Goal: Information Seeking & Learning: Learn about a topic

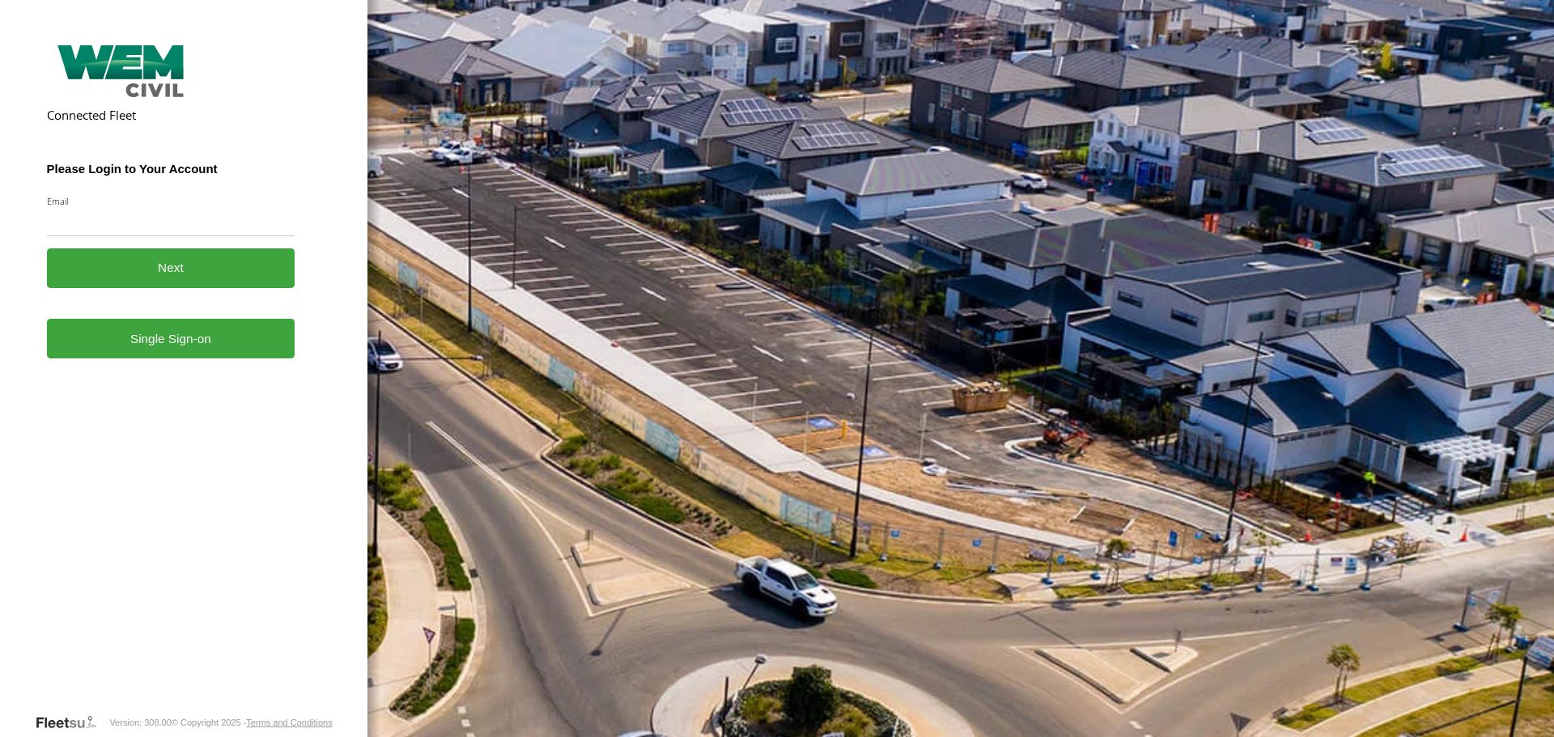
click at [112, 223] on input "Email" at bounding box center [171, 221] width 248 height 29
type input "**********"
click at [160, 272] on button "Next" at bounding box center [171, 268] width 248 height 40
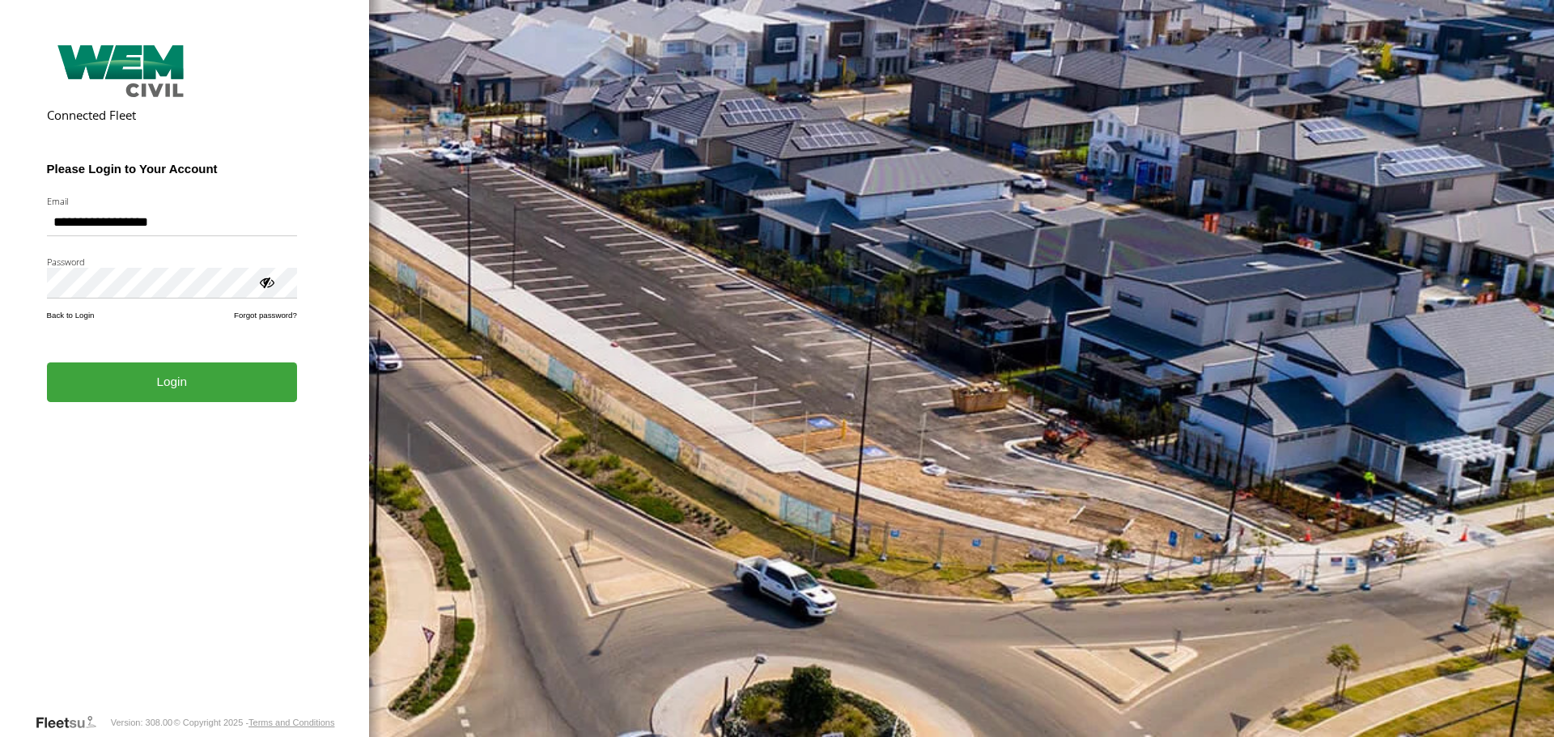
click at [211, 384] on button "Login" at bounding box center [172, 383] width 250 height 40
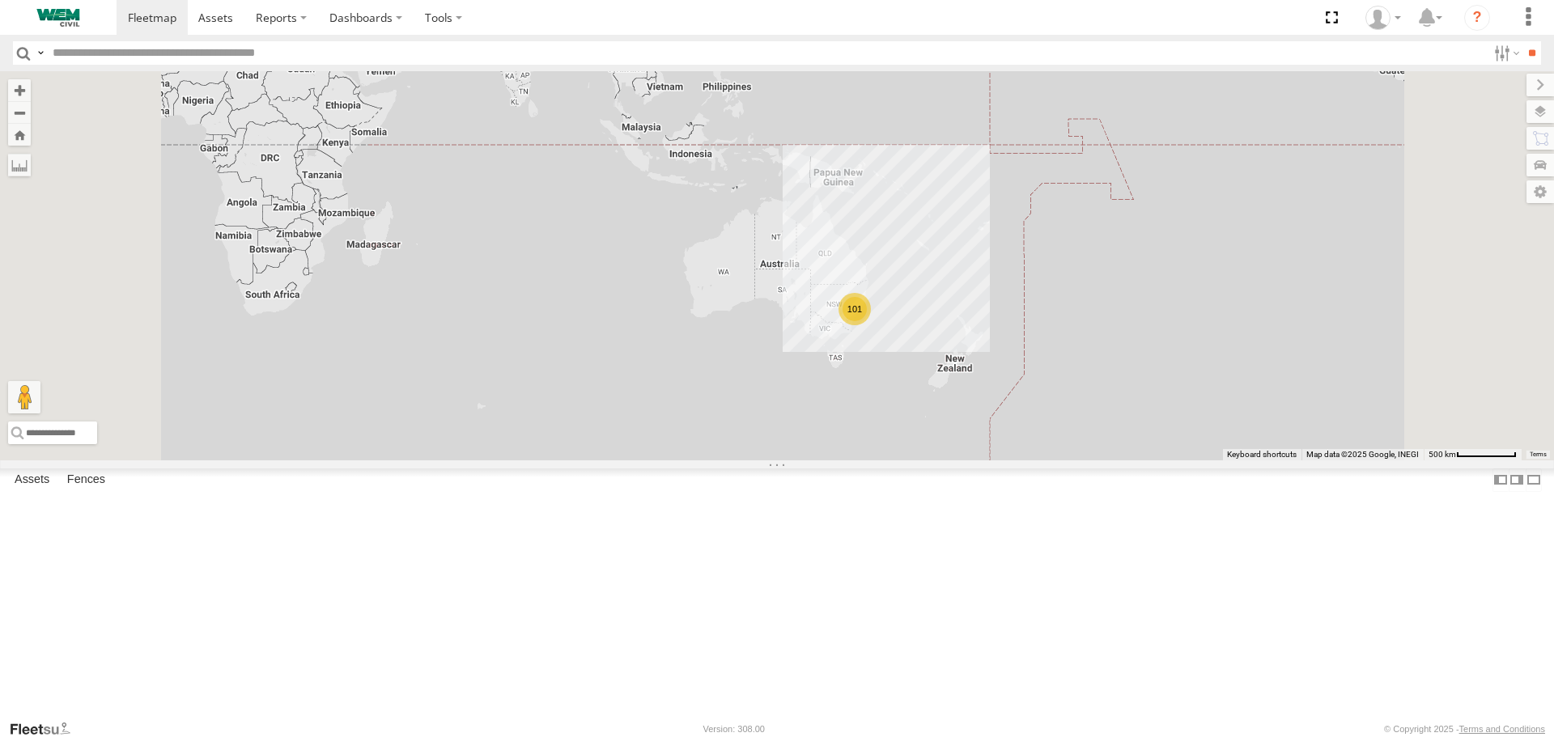
scroll to position [3399, 0]
click at [110, 59] on input "text" at bounding box center [766, 52] width 1441 height 23
type input "******"
click at [1522, 41] on input "**" at bounding box center [1531, 52] width 19 height 23
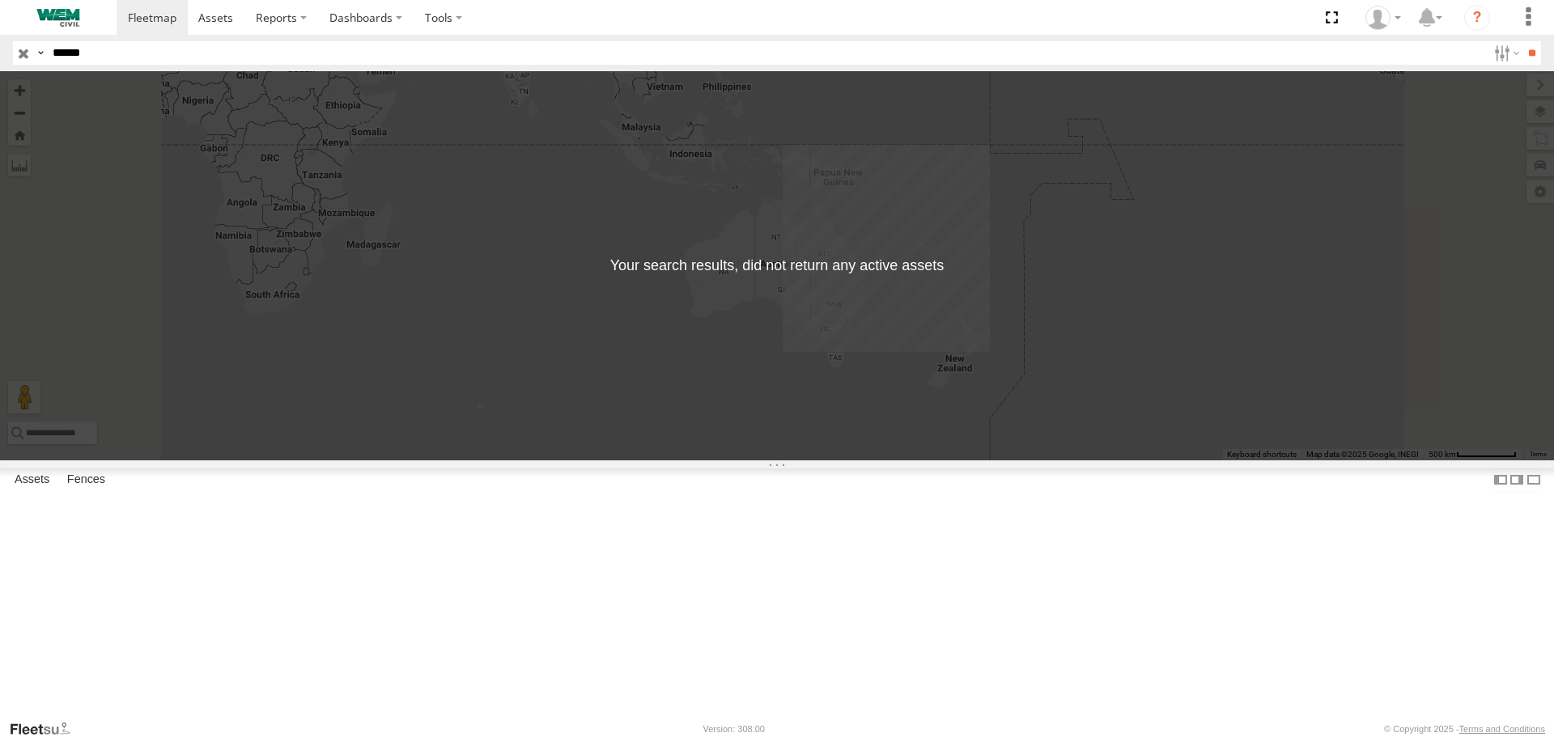
click at [24, 49] on input "button" at bounding box center [23, 52] width 21 height 23
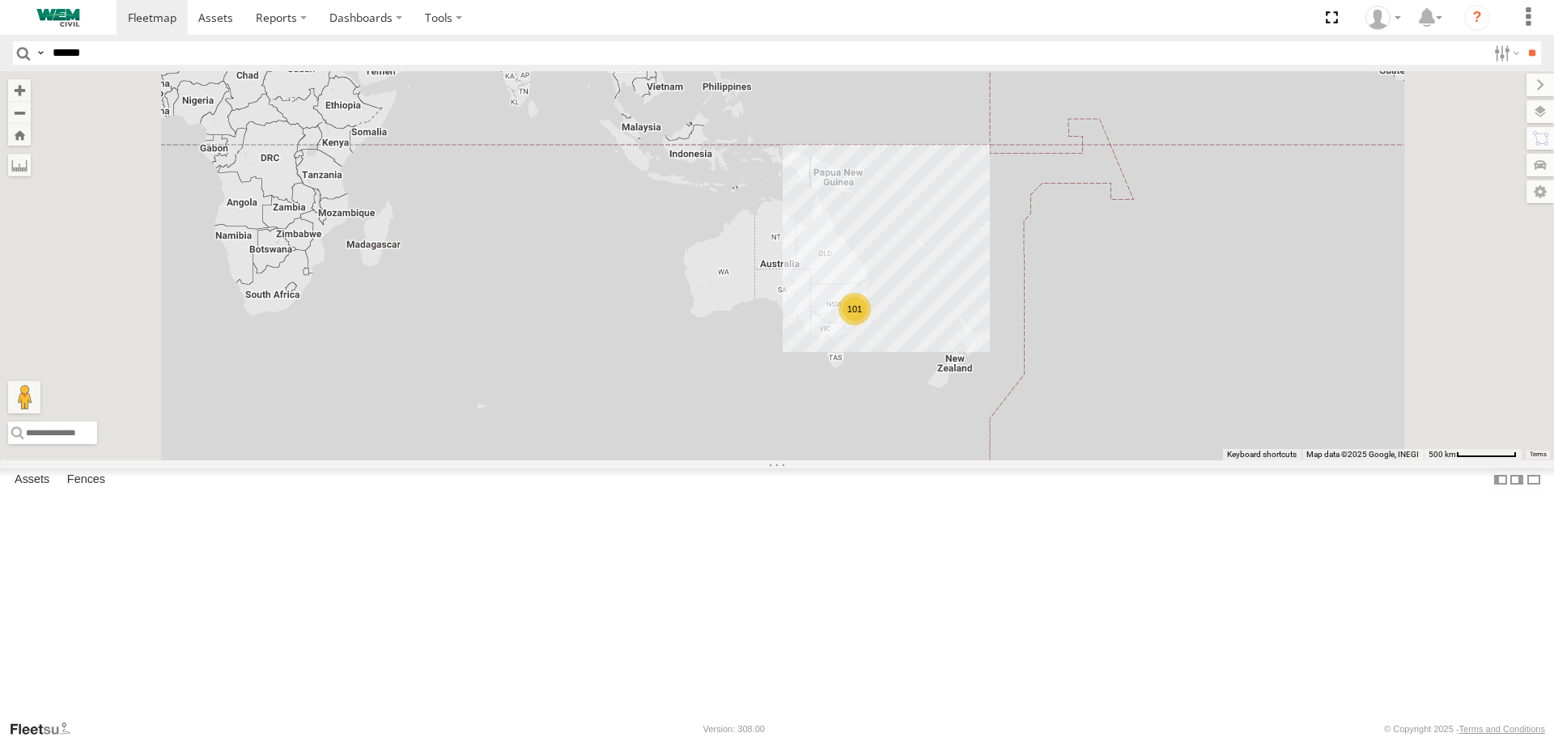
scroll to position [3678, 0]
click at [0, 0] on div "Truck-WEM142" at bounding box center [0, 0] width 0 height 0
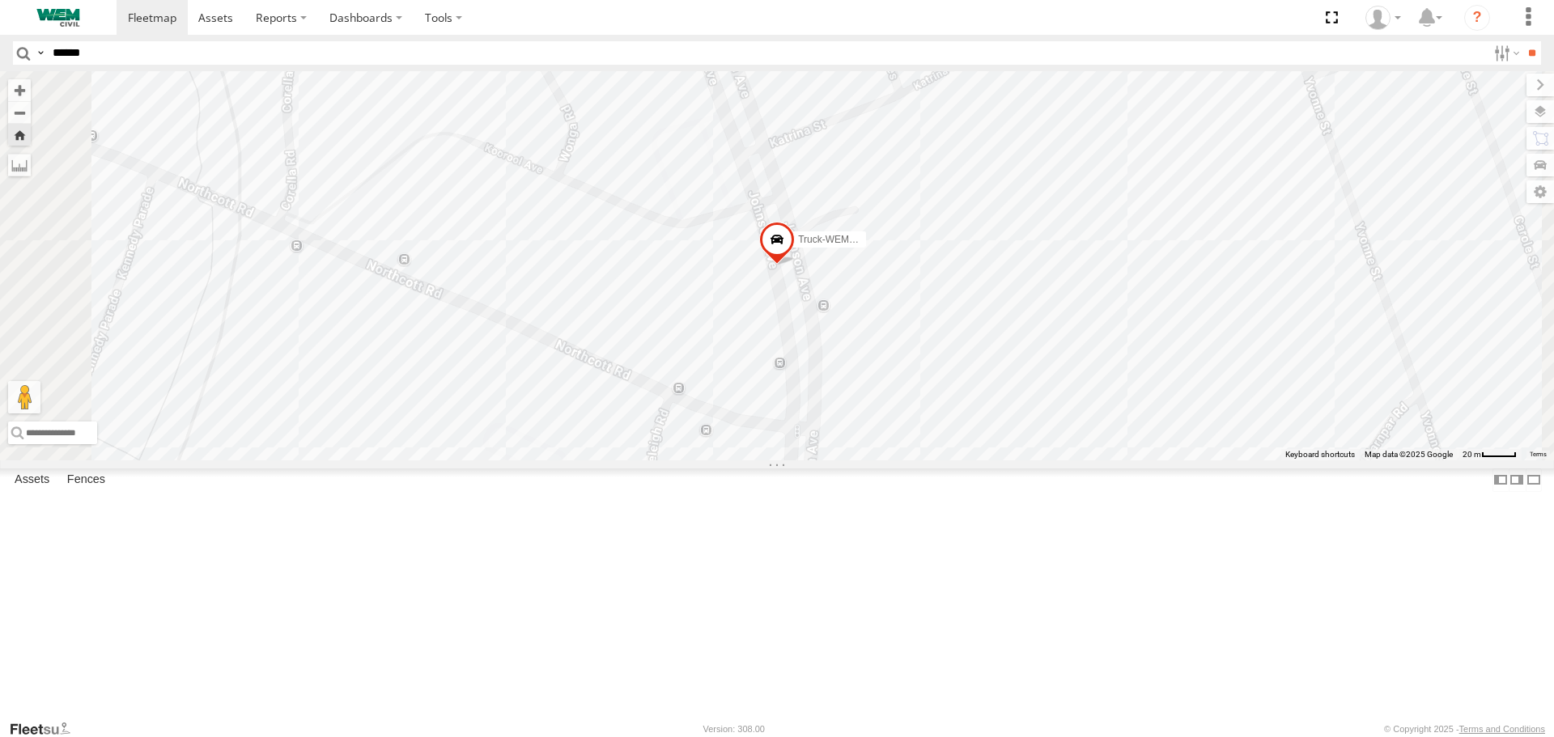
click at [795, 265] on span at bounding box center [777, 244] width 36 height 44
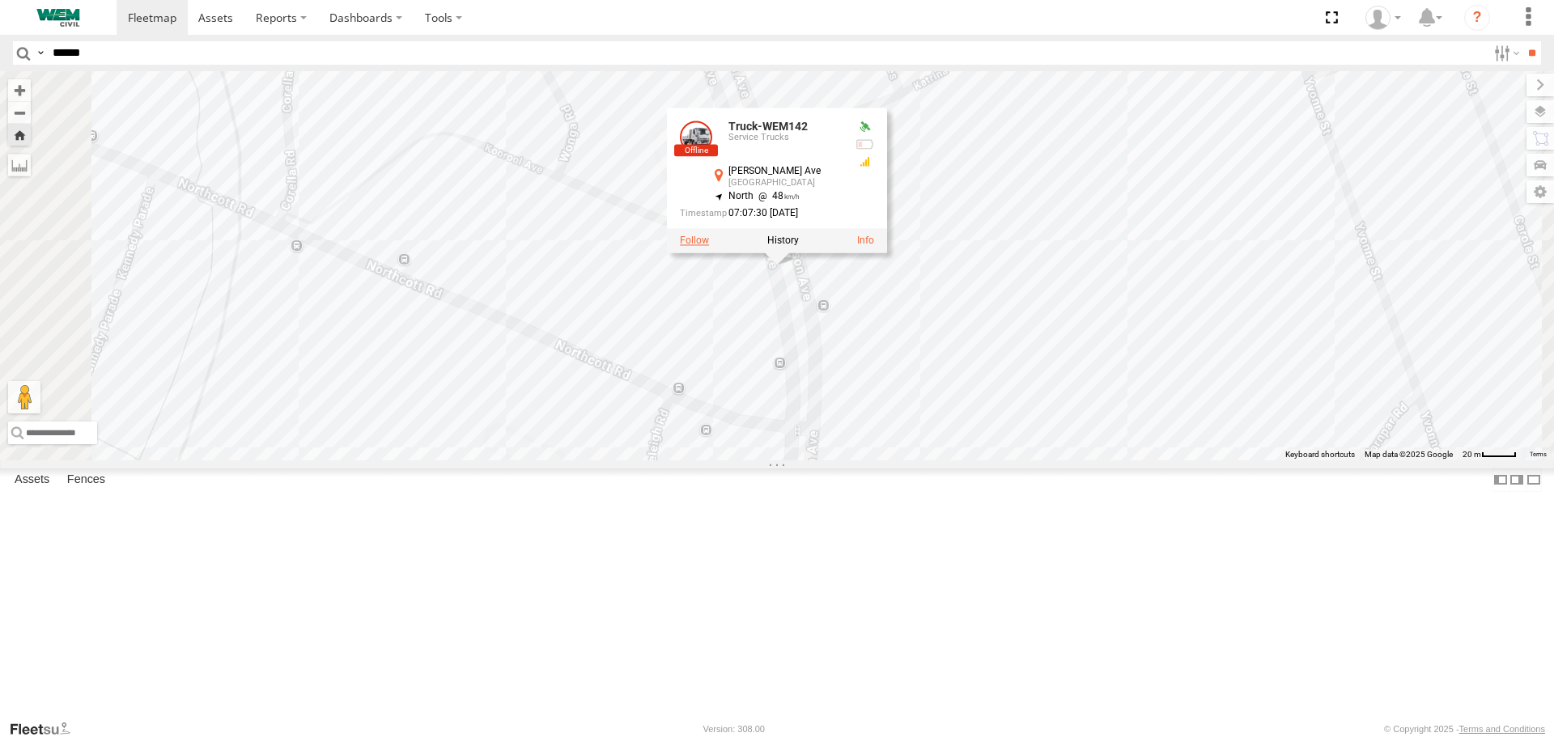
click at [709, 247] on label at bounding box center [694, 241] width 29 height 11
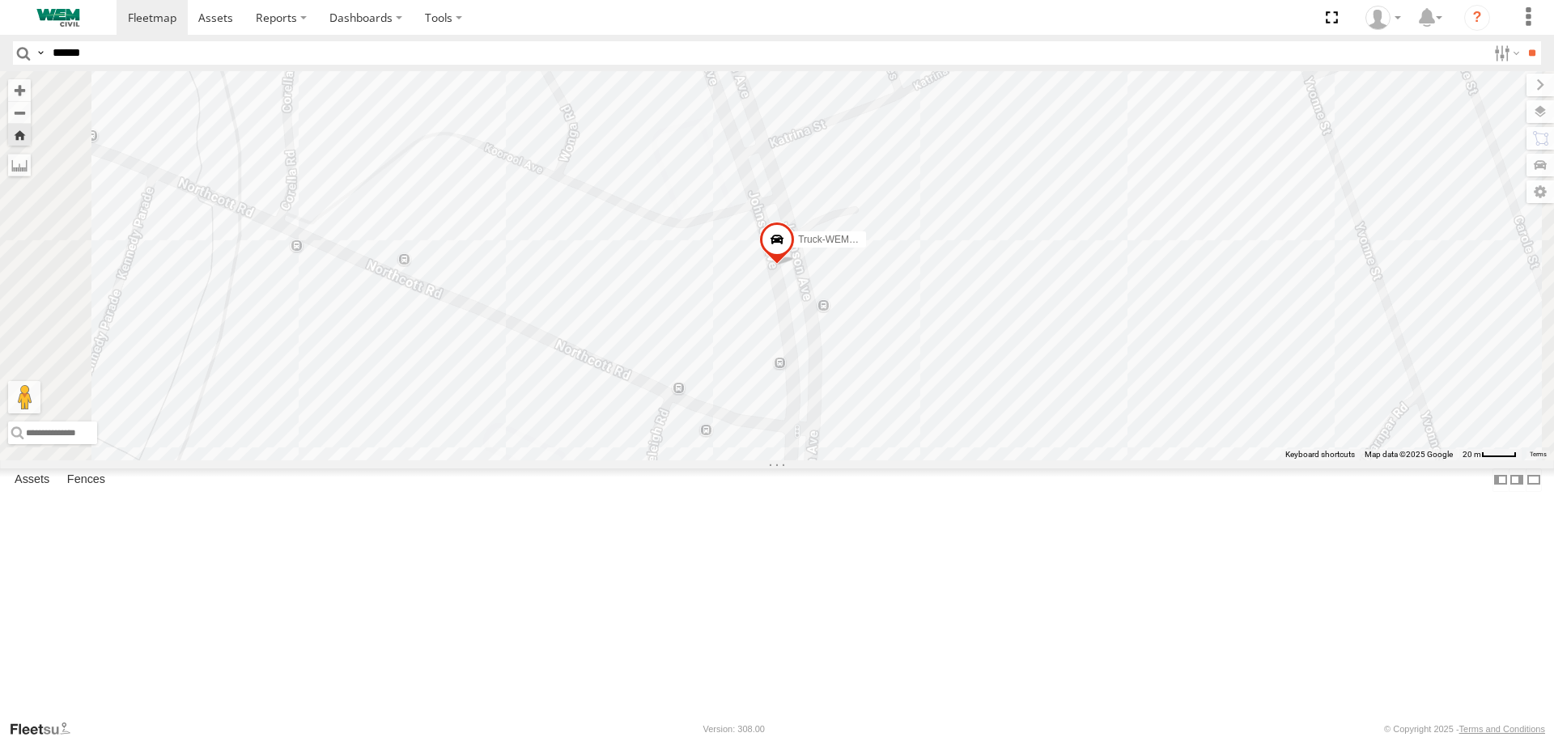
click at [795, 265] on span at bounding box center [777, 244] width 36 height 44
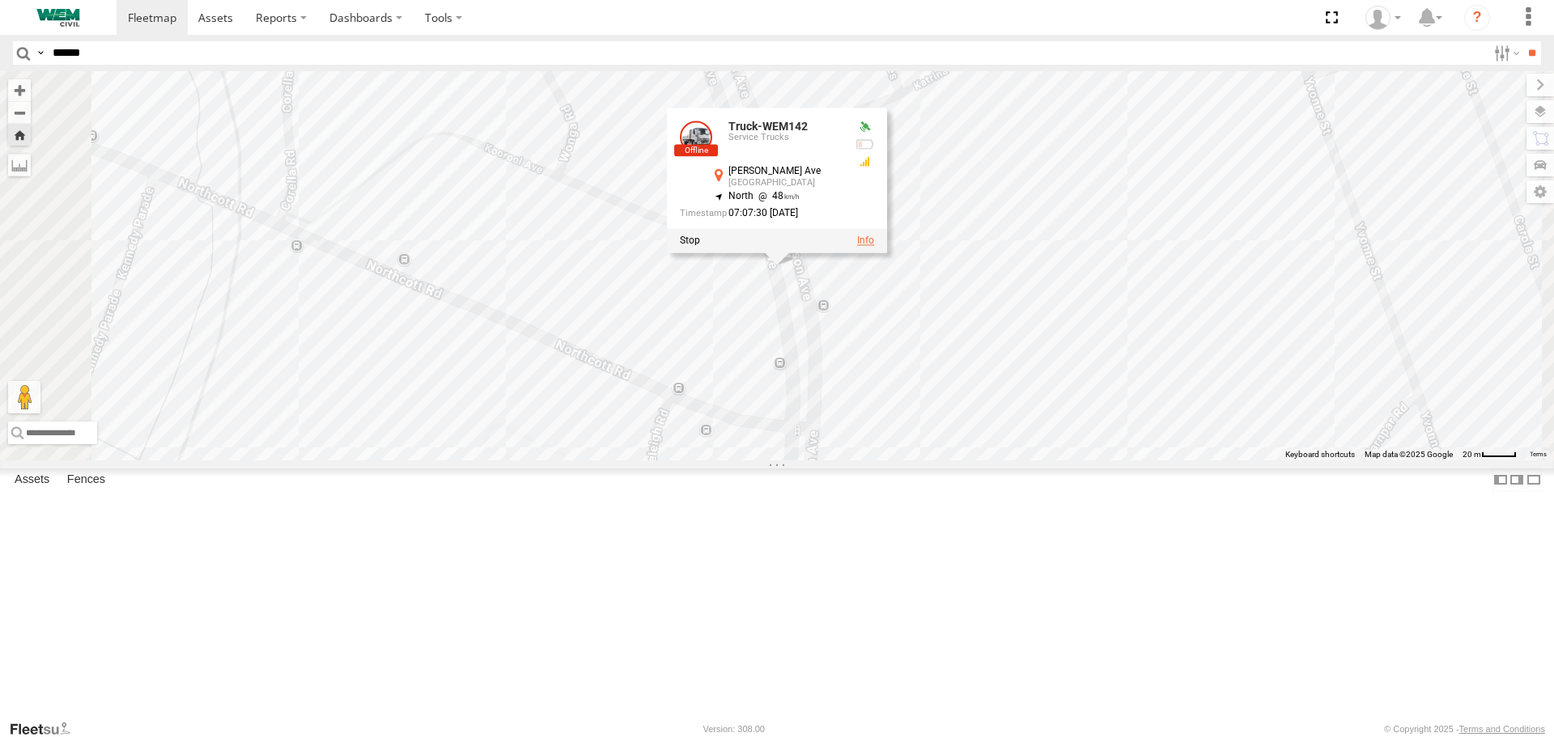
click at [874, 247] on link at bounding box center [865, 241] width 17 height 11
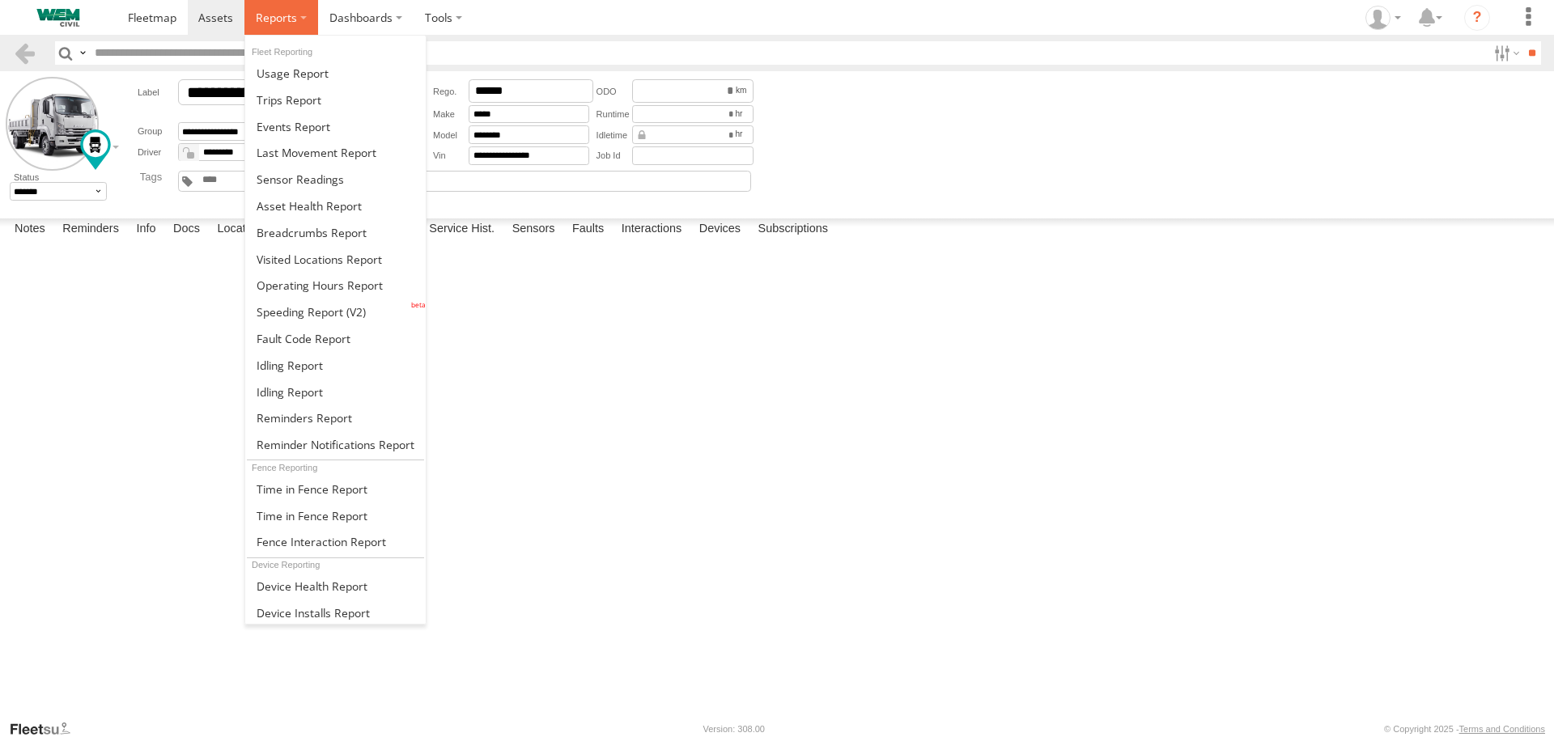
click at [277, 17] on span at bounding box center [276, 17] width 41 height 15
click at [308, 155] on span at bounding box center [317, 152] width 120 height 15
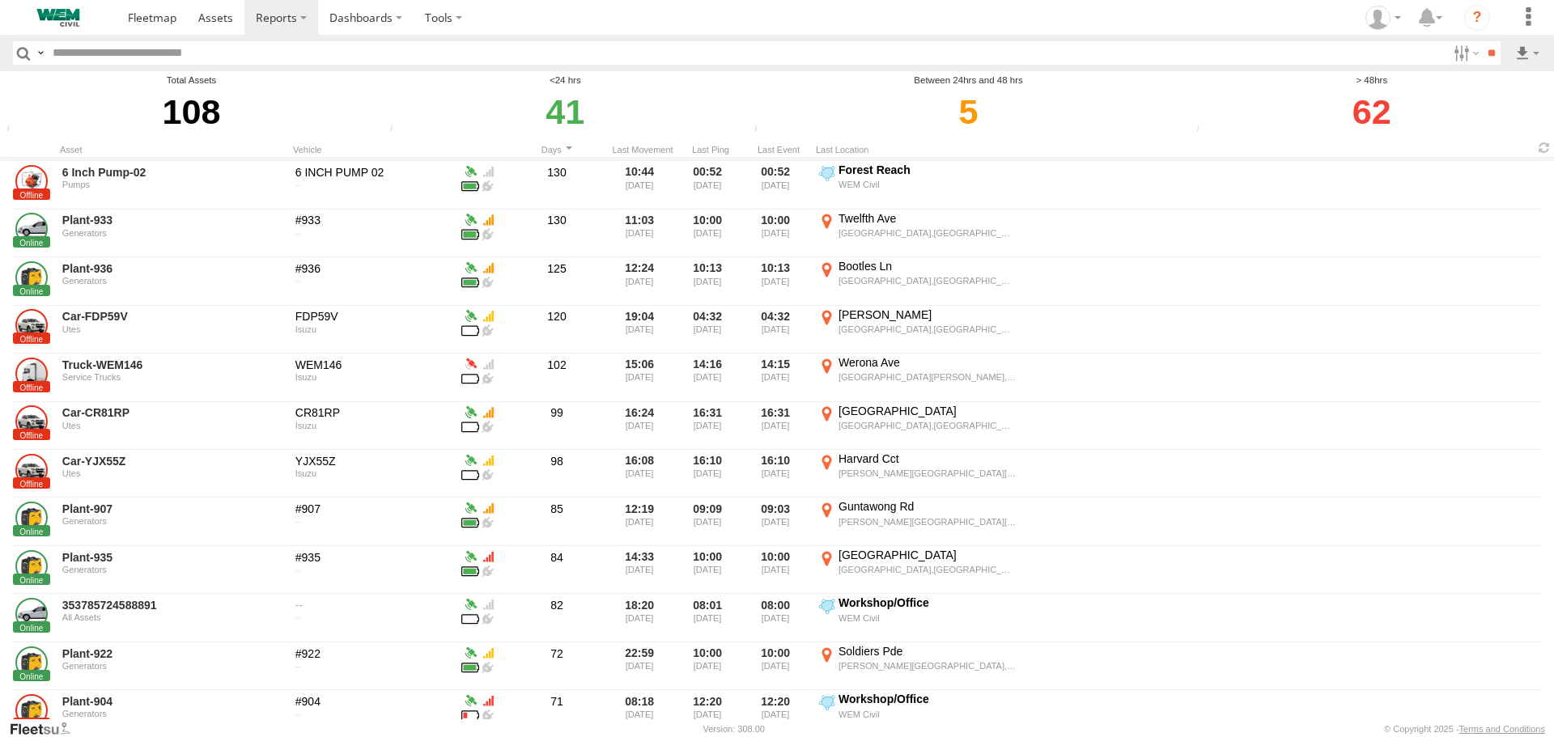
scroll to position [1538, 0]
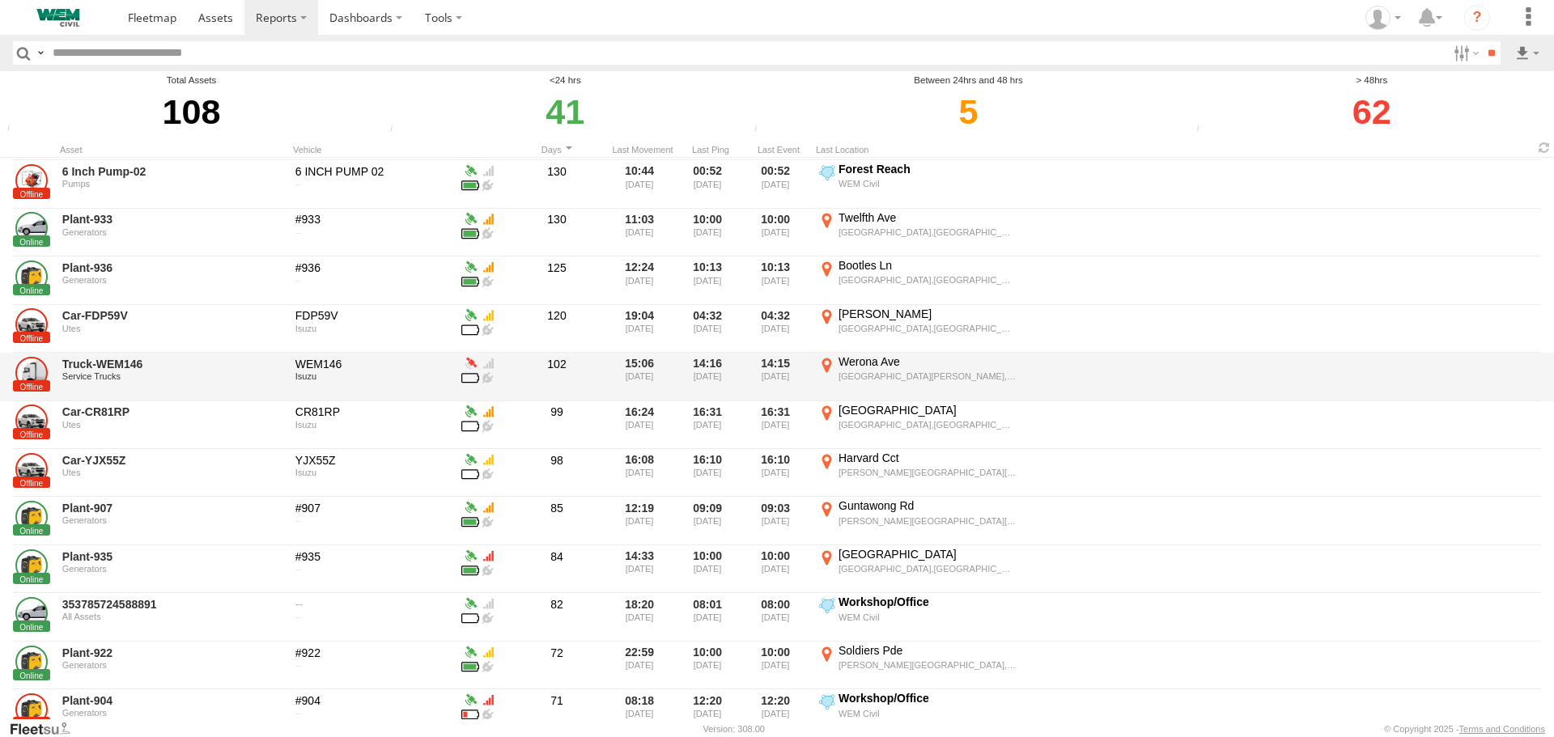
click at [471, 363] on div at bounding box center [470, 361] width 18 height 15
click at [102, 367] on link "Truck-WEM146" at bounding box center [173, 364] width 222 height 15
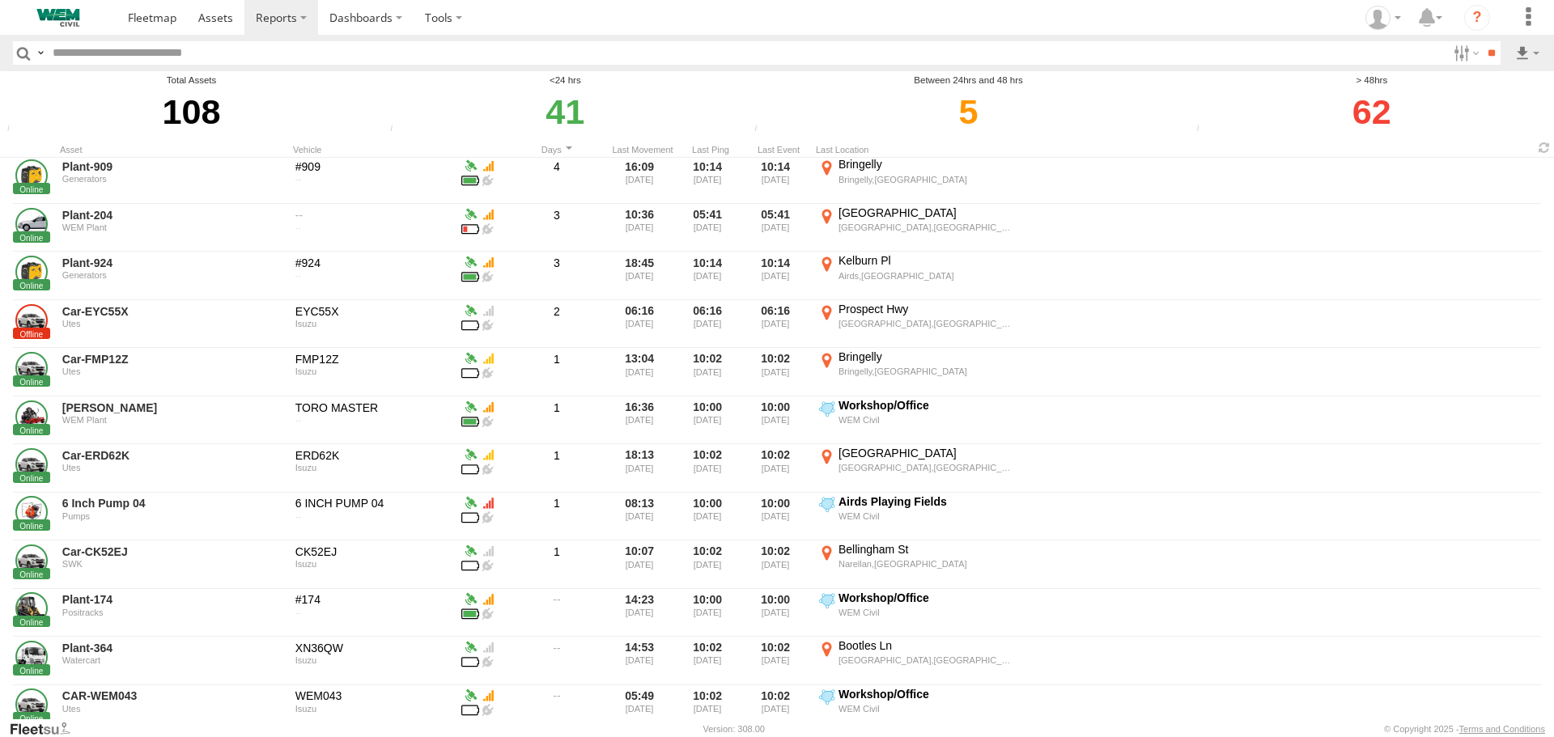
scroll to position [2713, 0]
